Goal: Information Seeking & Learning: Learn about a topic

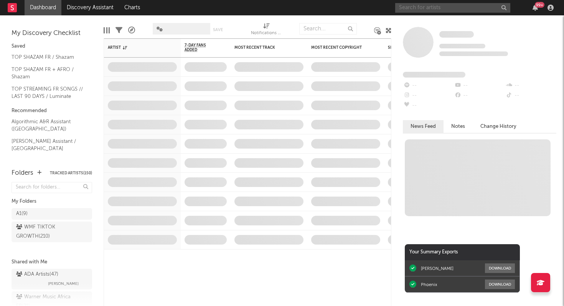
click at [412, 6] on input "text" at bounding box center [452, 8] width 115 height 10
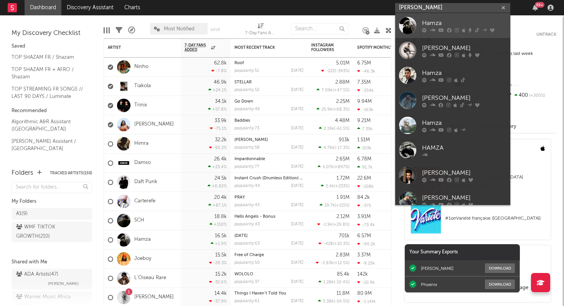
type input "[PERSON_NAME]"
click at [429, 22] on div "Hamza" at bounding box center [464, 22] width 84 height 9
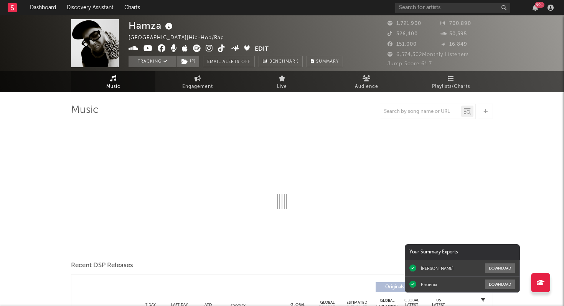
select select "6m"
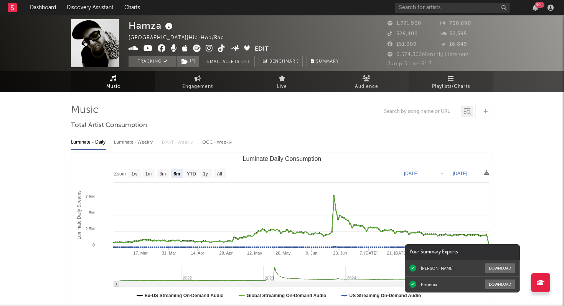
click at [443, 78] on link "Playlists/Charts" at bounding box center [451, 81] width 84 height 21
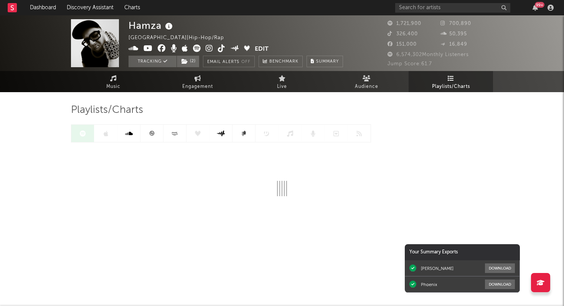
click at [152, 132] on icon at bounding box center [152, 133] width 6 height 6
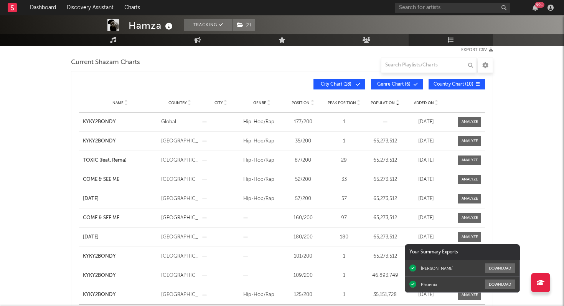
scroll to position [105, 0]
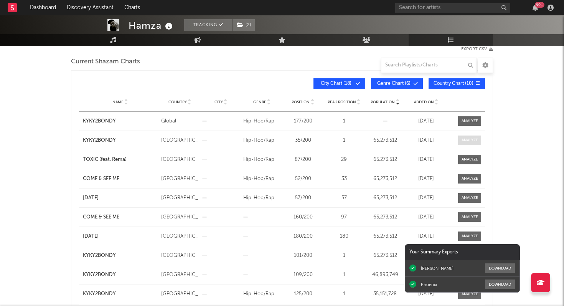
click at [468, 138] on div at bounding box center [469, 140] width 16 height 6
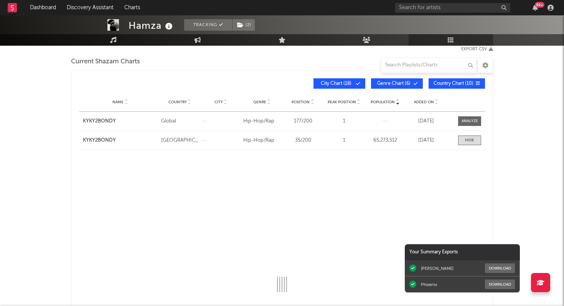
select select "All"
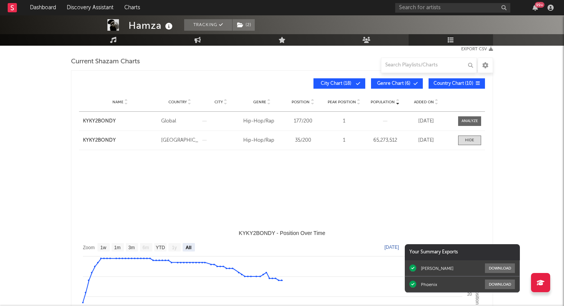
select select "3m"
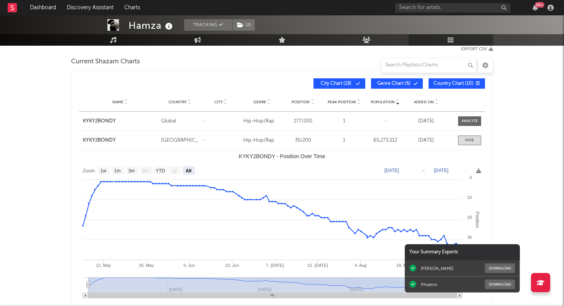
click at [357, 87] on button "City Chart ( 18 )" at bounding box center [339, 83] width 52 height 10
click at [398, 86] on button "Genre Chart ( 6 )" at bounding box center [397, 83] width 52 height 10
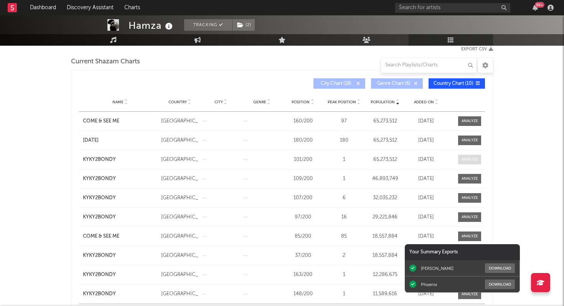
click at [467, 160] on div at bounding box center [469, 159] width 16 height 6
select select "3m"
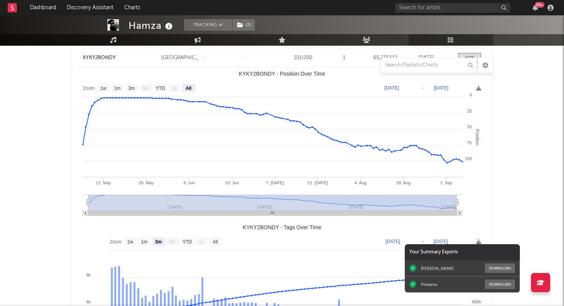
scroll to position [198, 0]
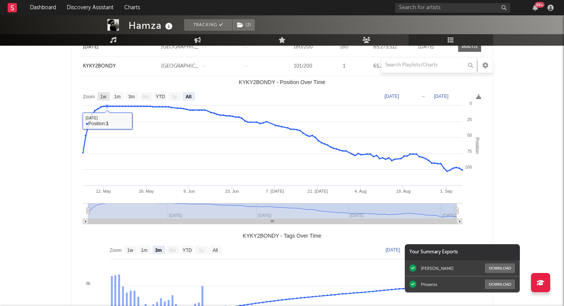
click at [105, 97] on text "1w" at bounding box center [103, 96] width 6 height 5
select select "1w"
type input "[DATE]"
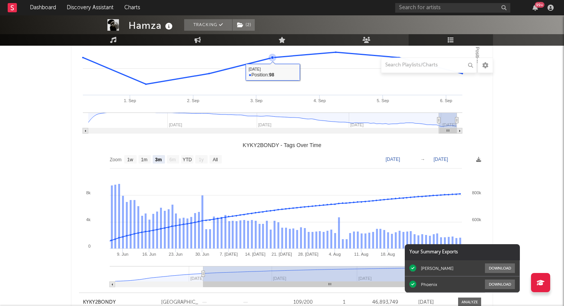
scroll to position [297, 0]
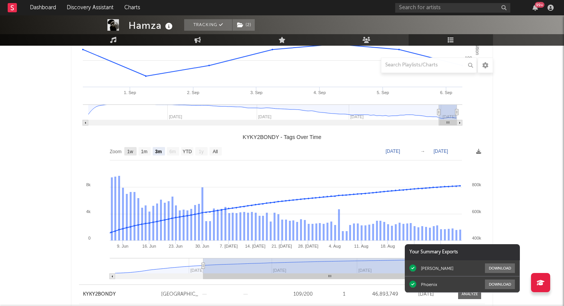
click at [130, 151] on text "1w" at bounding box center [130, 151] width 6 height 5
select select "1w"
type input "[DATE]"
